Goal: Task Accomplishment & Management: Complete application form

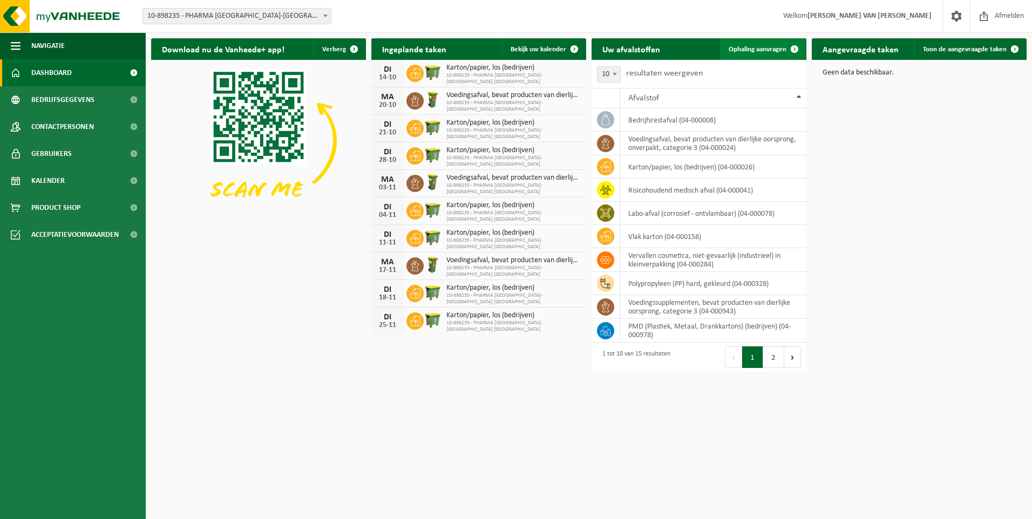
click at [750, 44] on link "Ophaling aanvragen" at bounding box center [762, 49] width 85 height 22
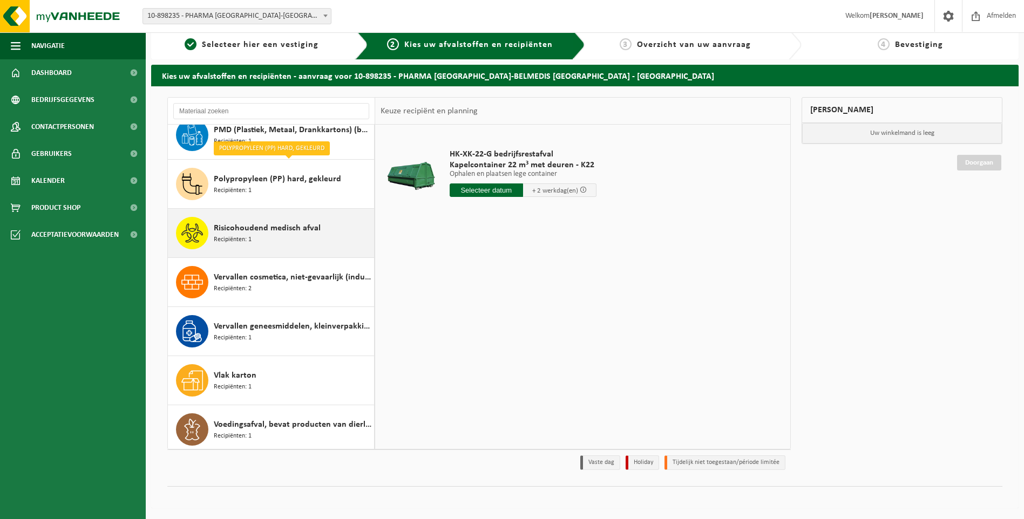
scroll to position [363, 0]
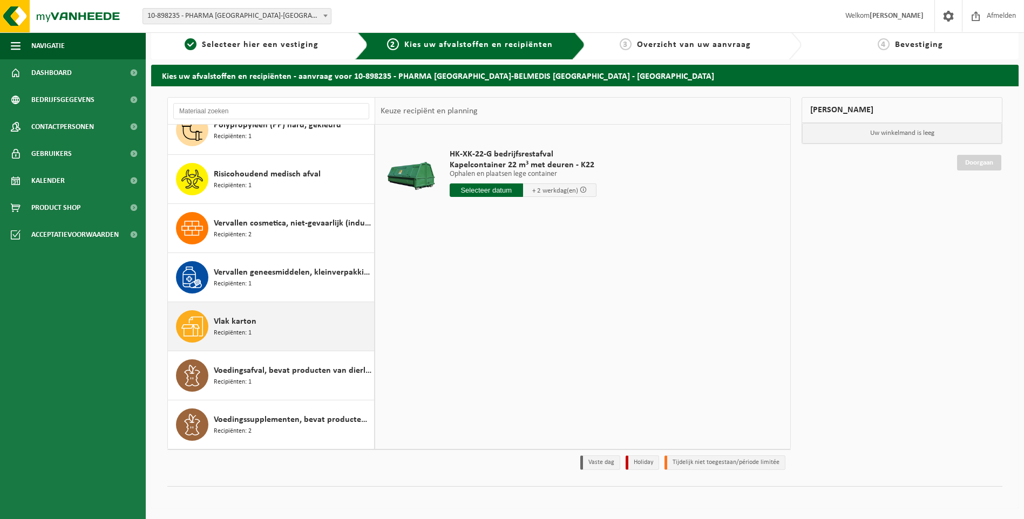
click at [235, 324] on span "Vlak karton" at bounding box center [235, 321] width 43 height 13
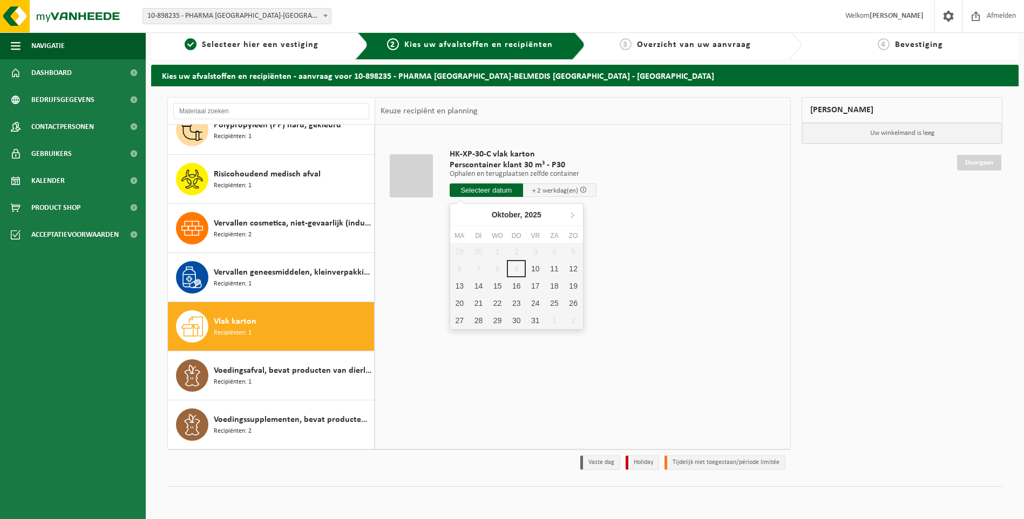
click at [487, 188] on input "text" at bounding box center [485, 189] width 73 height 13
click at [532, 267] on div "10" at bounding box center [535, 268] width 19 height 17
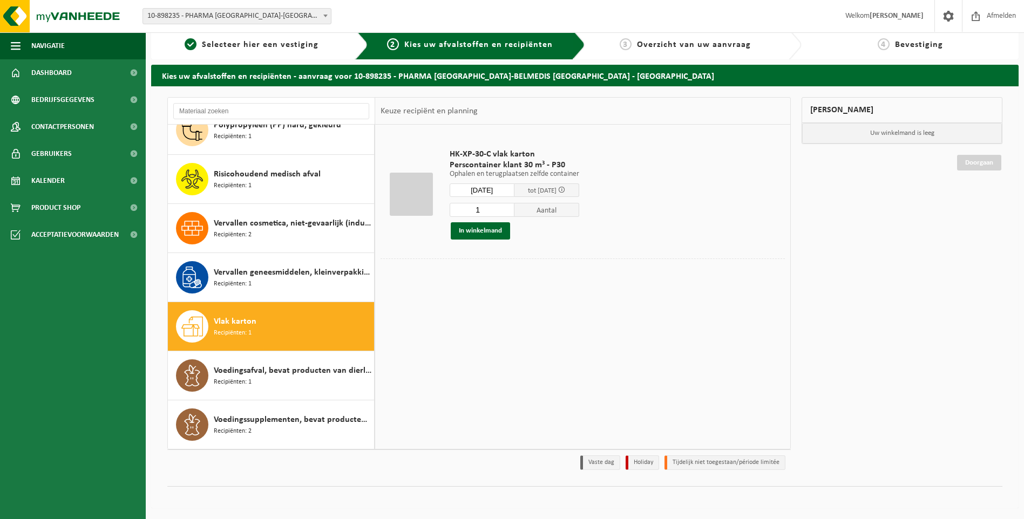
type input "Van 2025-10-10"
click at [471, 231] on button "In winkelmand" at bounding box center [480, 230] width 59 height 17
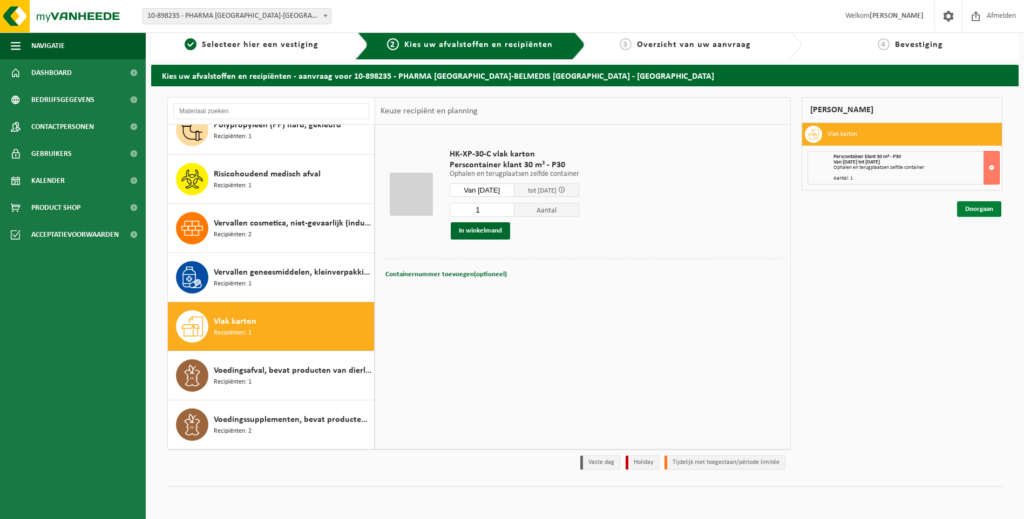
click at [987, 206] on link "Doorgaan" at bounding box center [979, 209] width 44 height 16
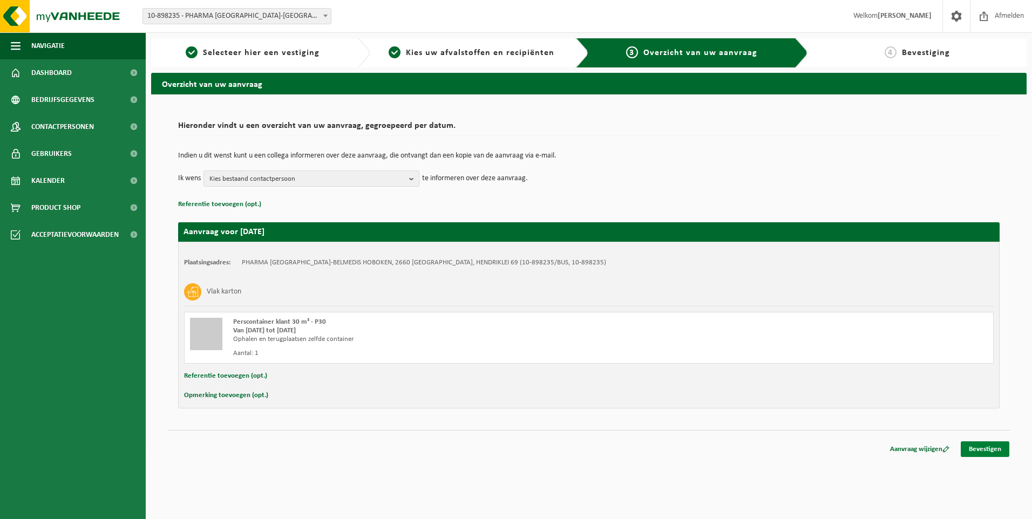
click at [991, 453] on link "Bevestigen" at bounding box center [984, 449] width 49 height 16
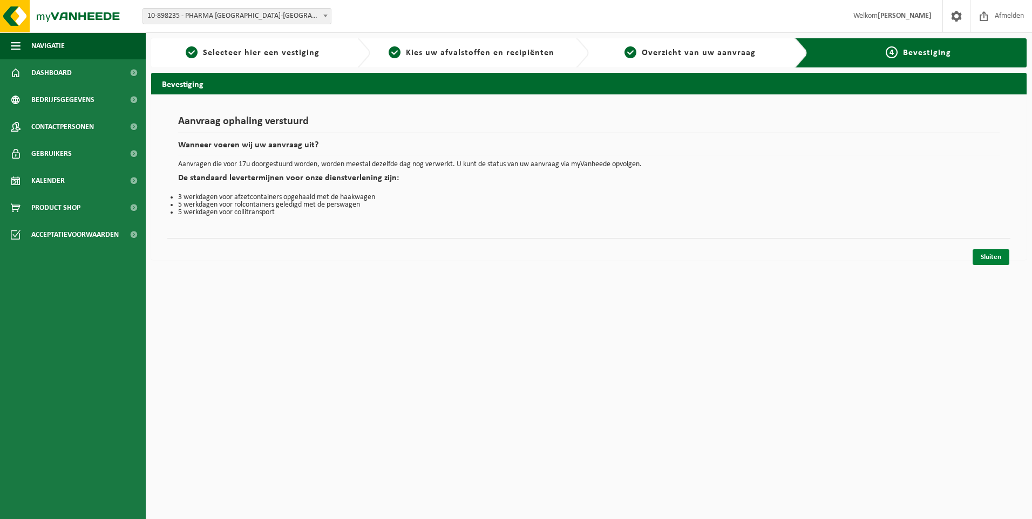
click at [993, 259] on link "Sluiten" at bounding box center [990, 257] width 37 height 16
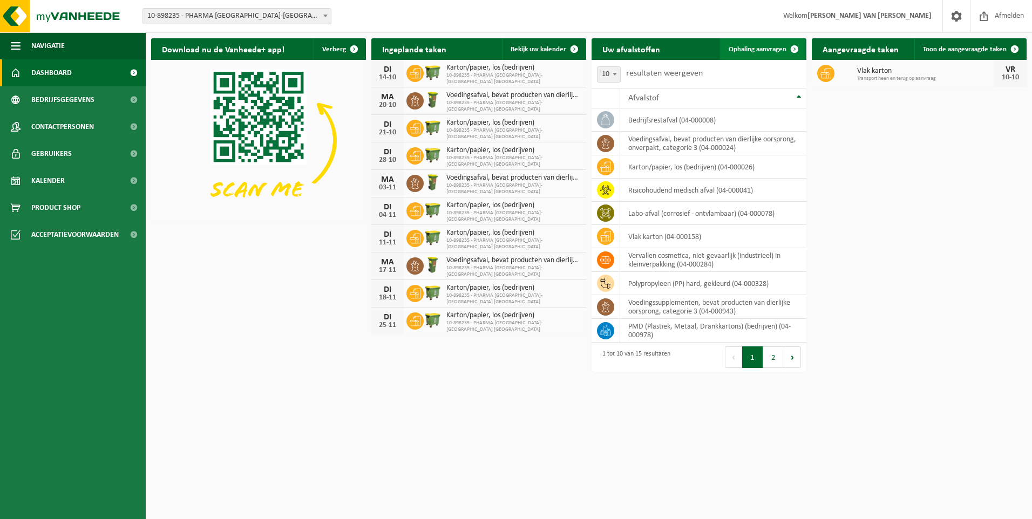
click at [766, 45] on link "Ophaling aanvragen" at bounding box center [762, 49] width 85 height 22
click at [769, 52] on span "Ophaling aanvragen" at bounding box center [757, 49] width 58 height 7
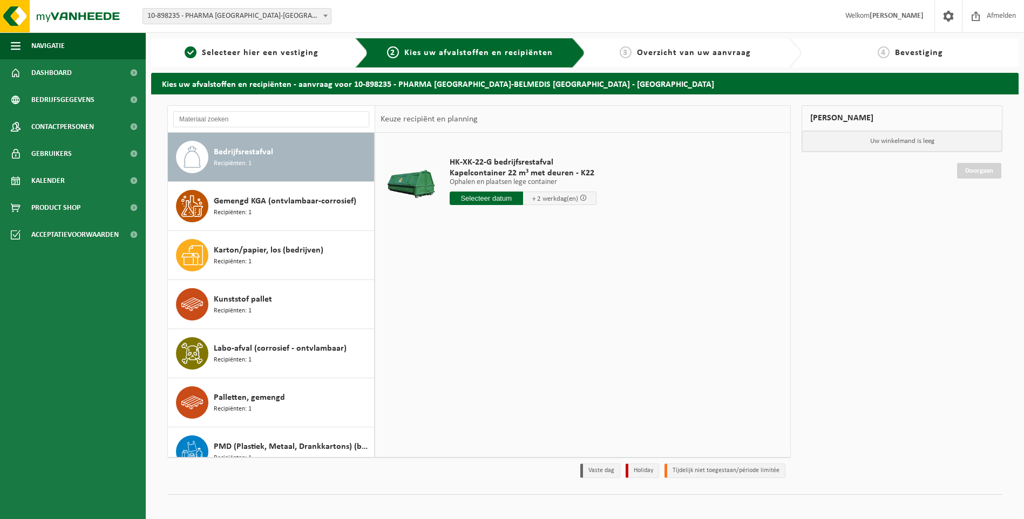
click at [491, 199] on input "text" at bounding box center [485, 198] width 73 height 13
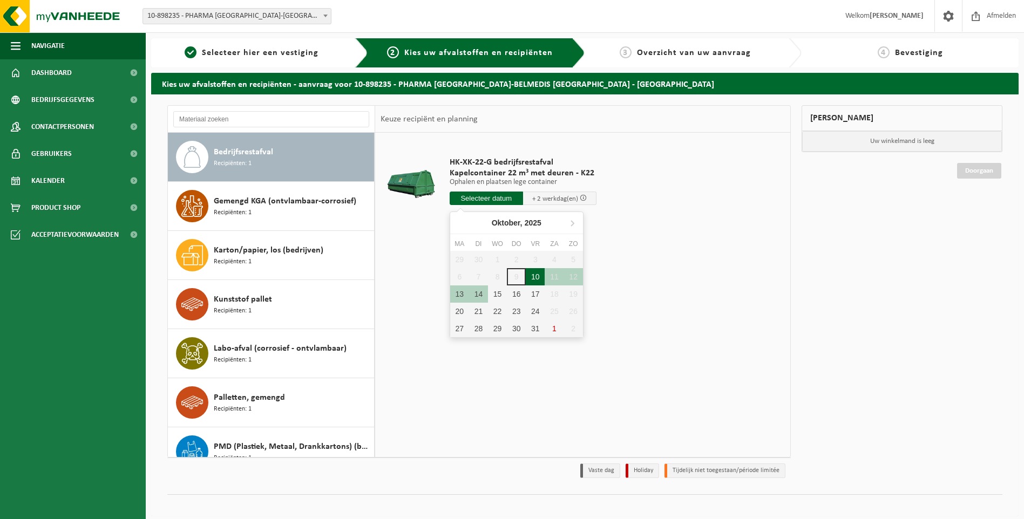
click at [539, 276] on div "10" at bounding box center [535, 276] width 19 height 17
type input "Van 2025-10-10"
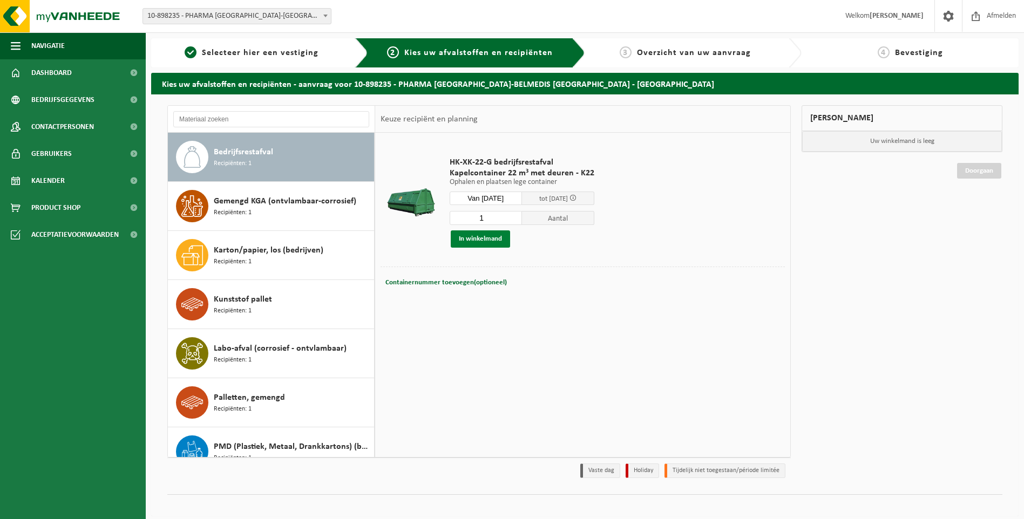
click at [479, 237] on button "In winkelmand" at bounding box center [480, 238] width 59 height 17
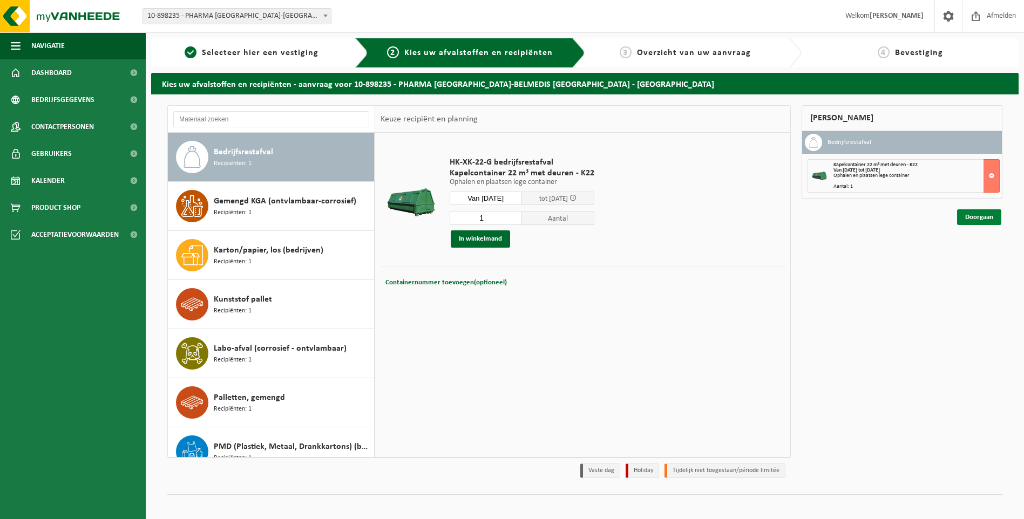
click at [981, 217] on link "Doorgaan" at bounding box center [979, 217] width 44 height 16
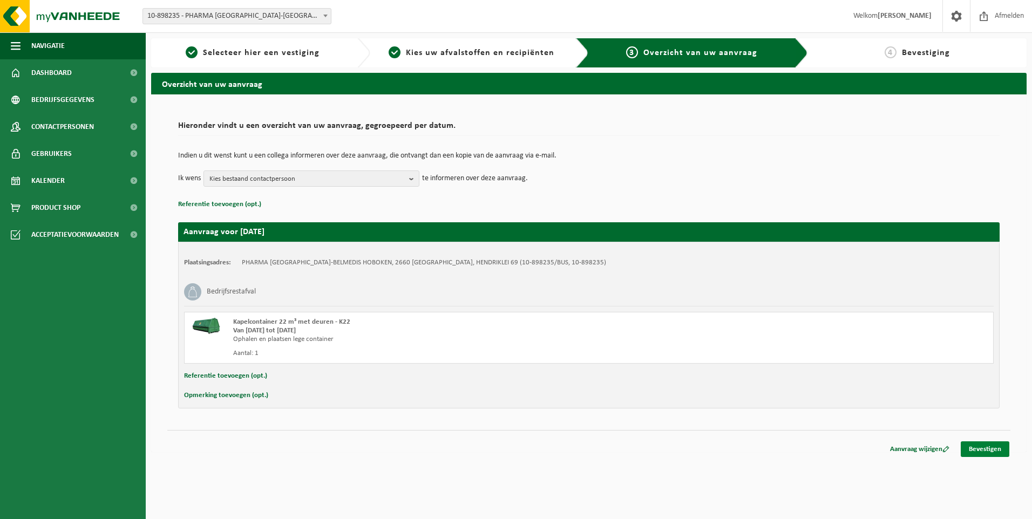
click at [987, 452] on link "Bevestigen" at bounding box center [984, 449] width 49 height 16
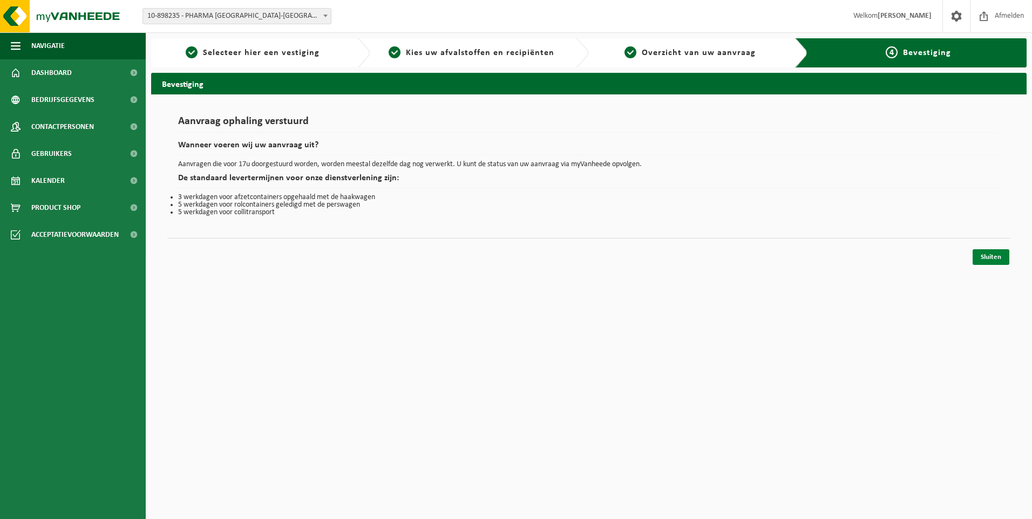
click at [991, 255] on link "Sluiten" at bounding box center [990, 257] width 37 height 16
